Goal: Task Accomplishment & Management: Manage account settings

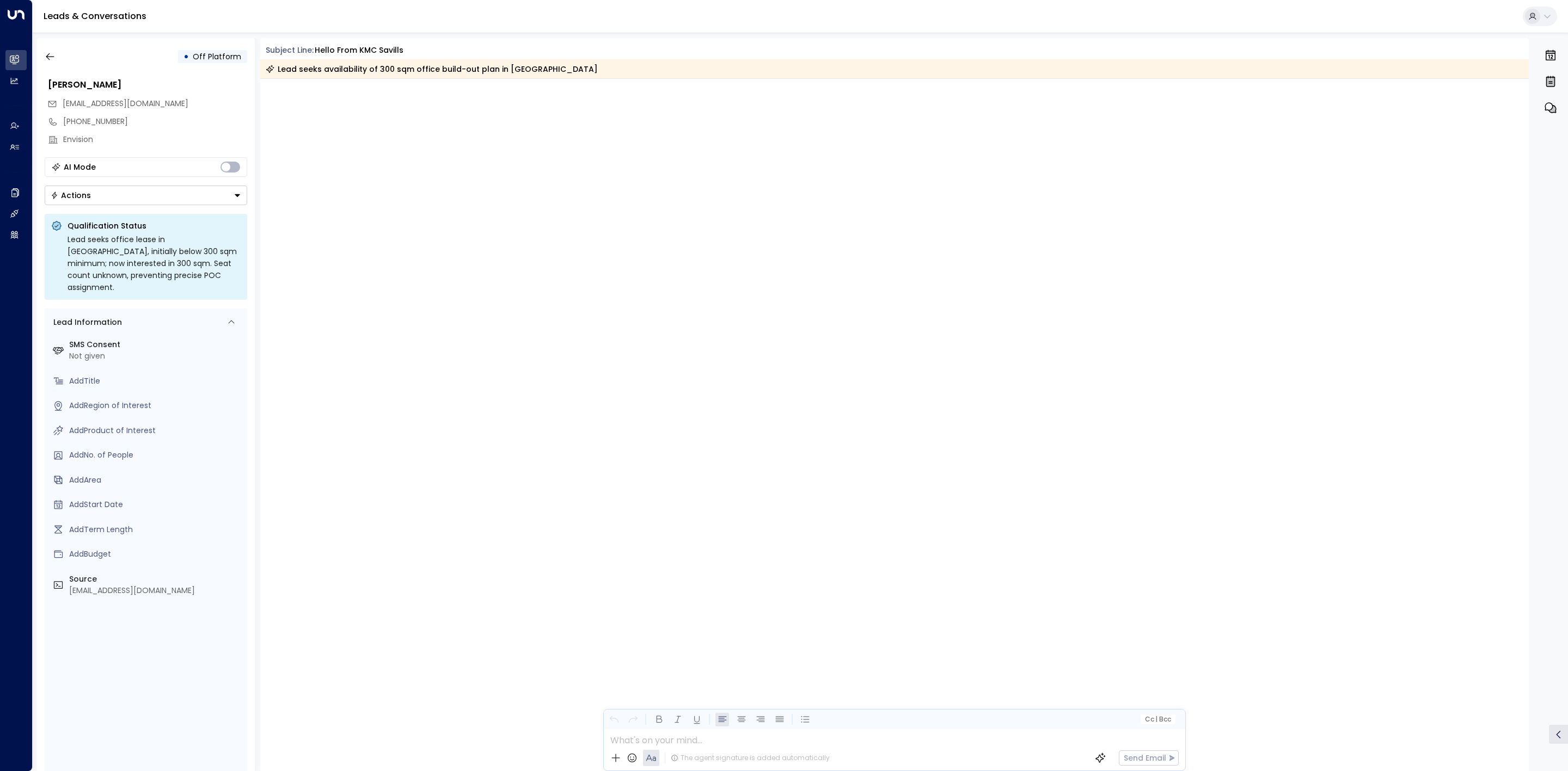
scroll to position [2613, 0]
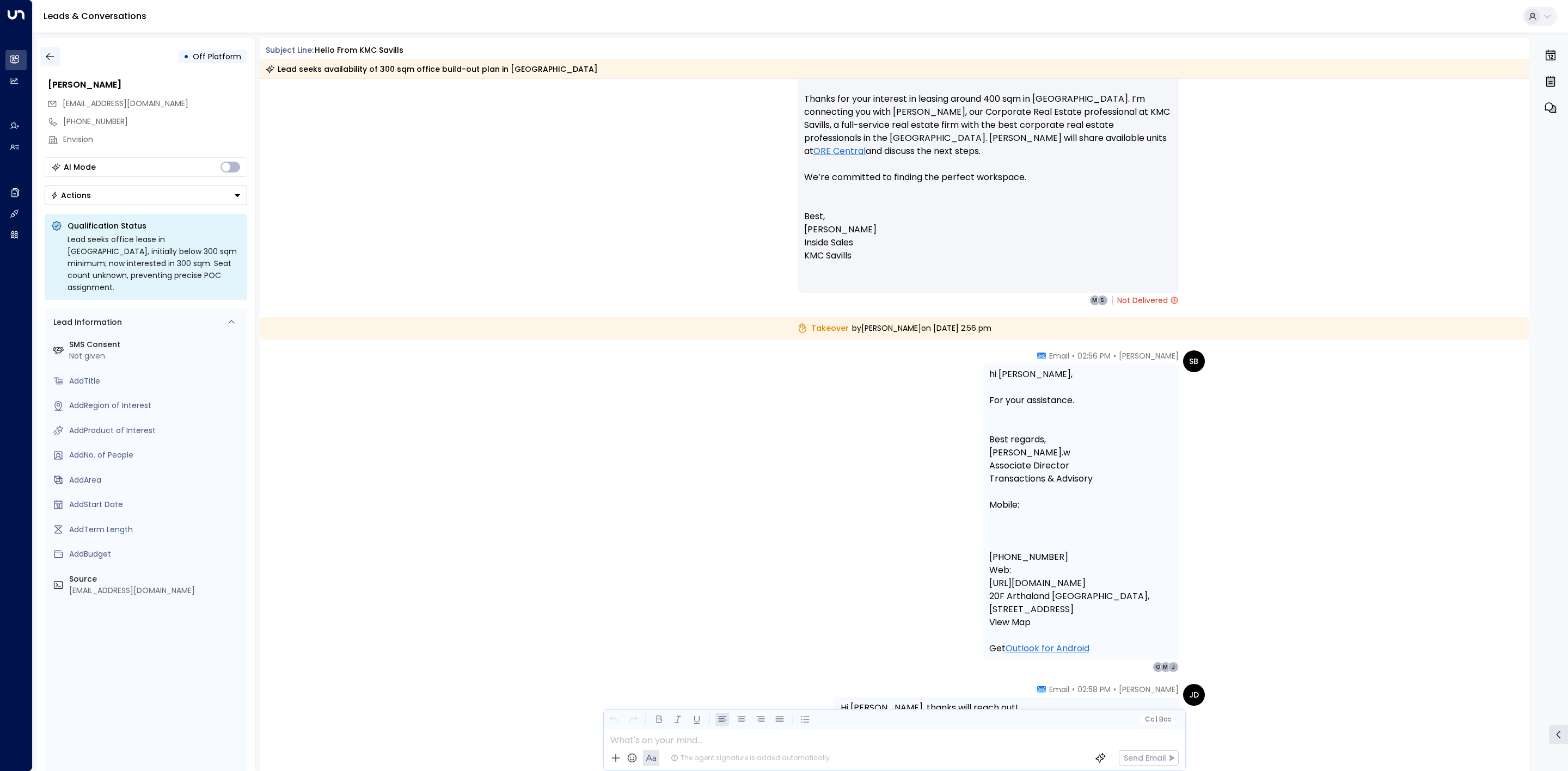
click at [46, 52] on icon "button" at bounding box center [50, 56] width 11 height 11
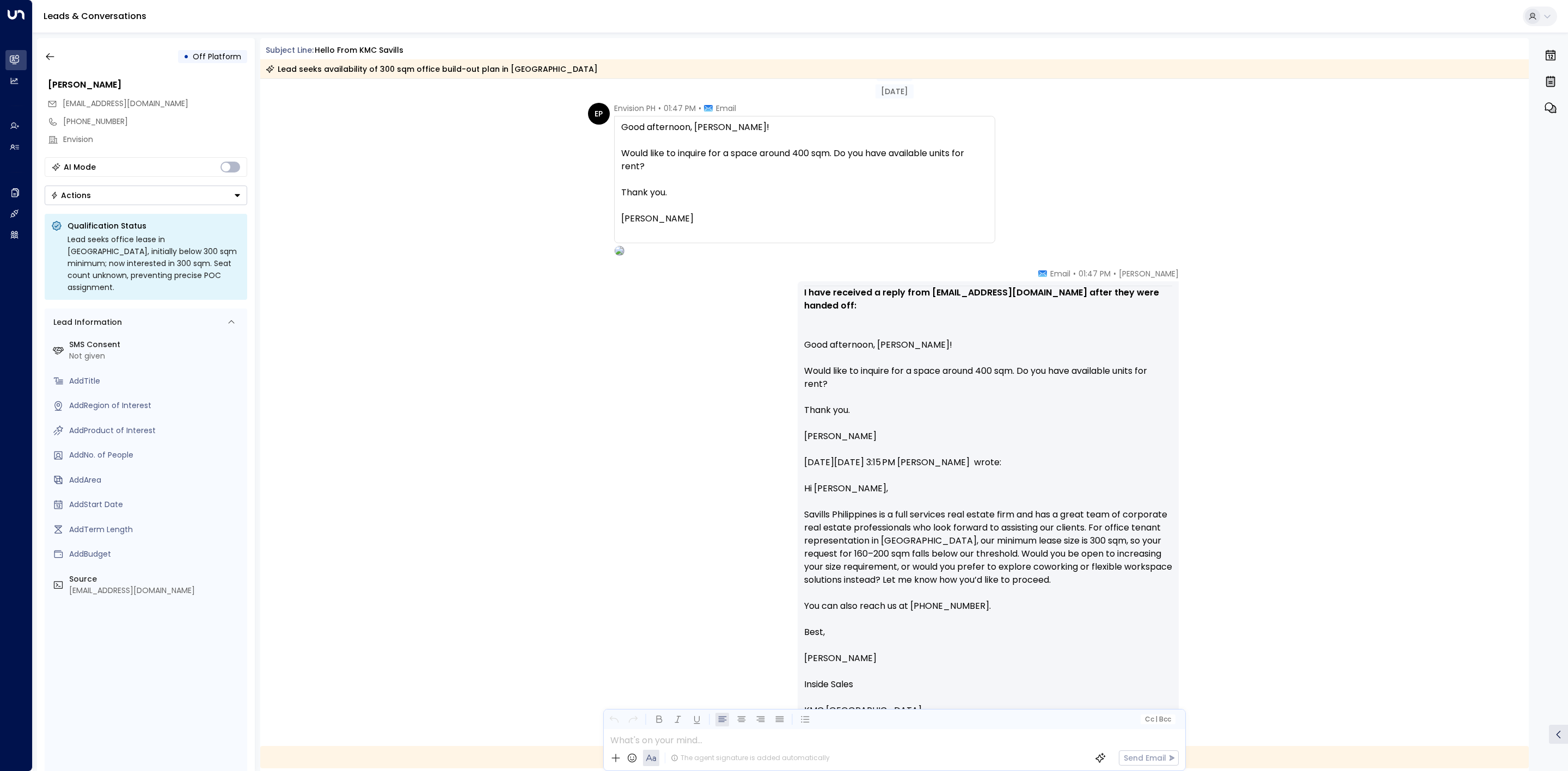
scroll to position [2199, 0]
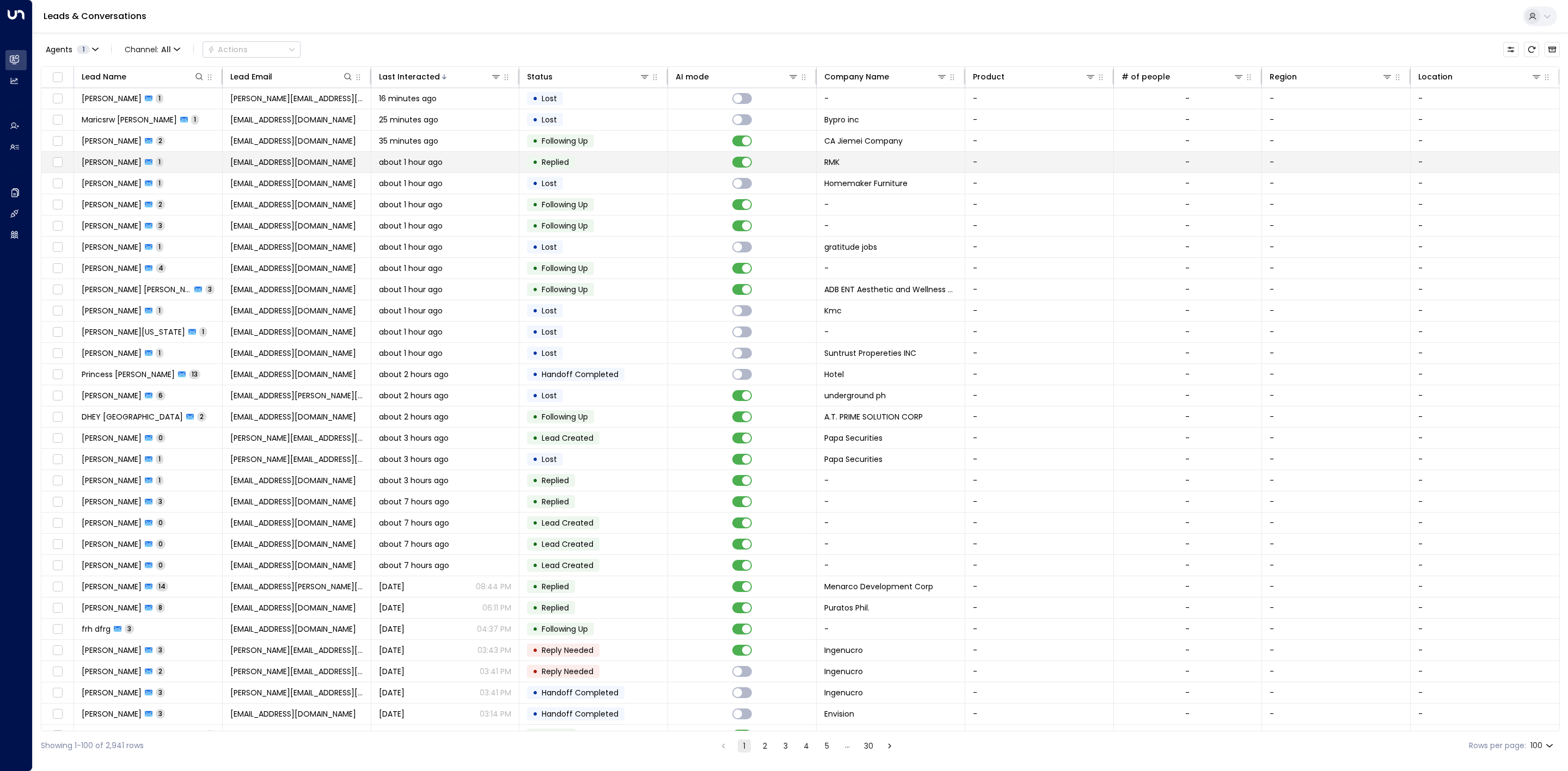
click at [478, 165] on div "about 1 hour ago" at bounding box center [445, 163] width 133 height 11
